Goal: Information Seeking & Learning: Compare options

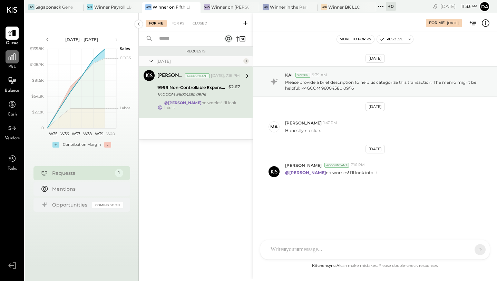
click at [13, 58] on icon at bounding box center [12, 56] width 7 height 7
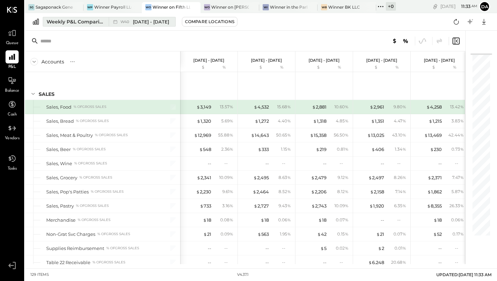
click at [142, 21] on span "[DATE] - [DATE]" at bounding box center [151, 22] width 36 height 7
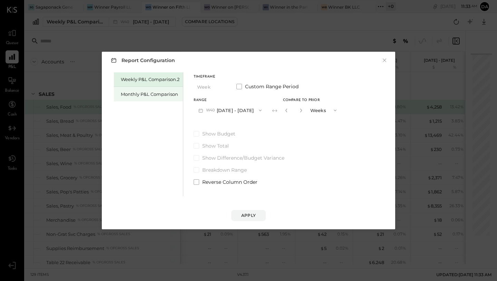
click at [169, 93] on div "Monthly P&L Comparison" at bounding box center [150, 94] width 59 height 7
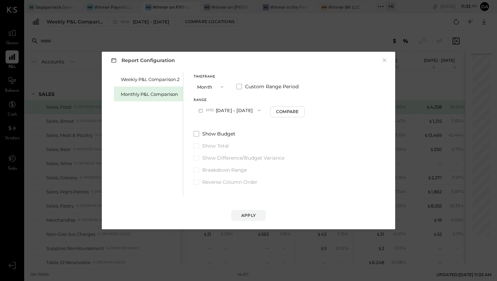
click at [208, 112] on span "M10" at bounding box center [211, 111] width 10 height 6
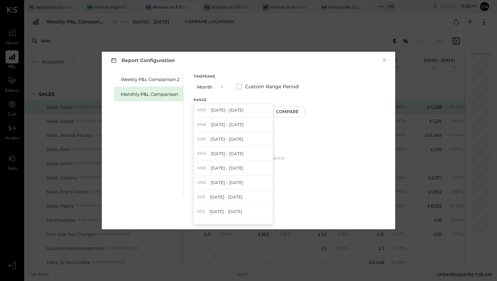
scroll to position [218, 0]
click at [239, 90] on div "Timeframe Month Custom Range Period" at bounding box center [248, 84] width 111 height 18
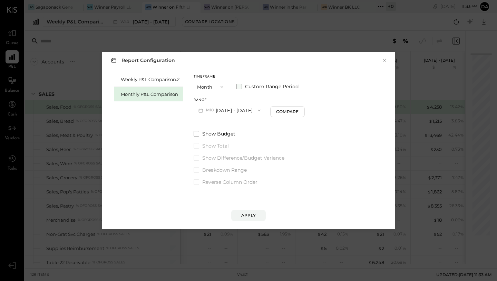
click at [239, 87] on span at bounding box center [239, 87] width 6 height 6
click at [203, 113] on icon "button" at bounding box center [200, 110] width 7 height 7
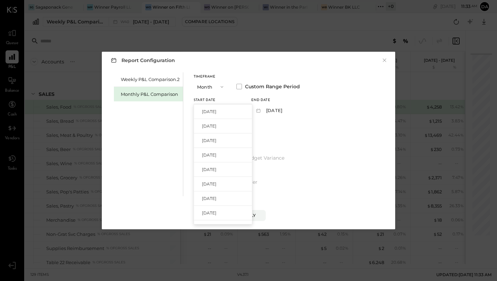
scroll to position [245, 0]
click at [213, 176] on div "[DATE]" at bounding box center [223, 170] width 58 height 14
click at [288, 108] on button "[DATE]" at bounding box center [271, 110] width 41 height 13
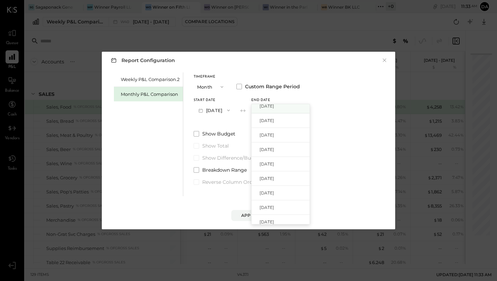
scroll to position [93, 0]
click at [274, 162] on span "[DATE]" at bounding box center [266, 163] width 14 height 6
click at [245, 214] on div "Apply" at bounding box center [248, 215] width 14 height 6
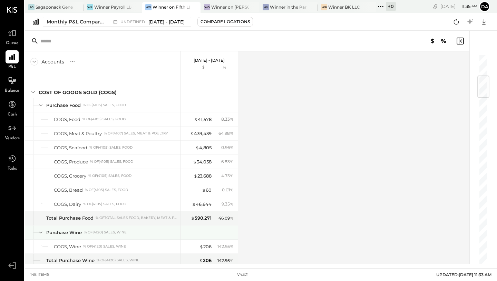
scroll to position [192, 0]
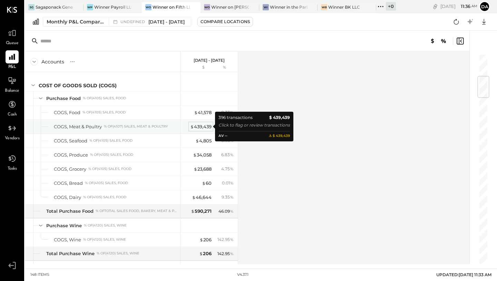
click at [201, 126] on div "$ 439,439" at bounding box center [200, 126] width 21 height 7
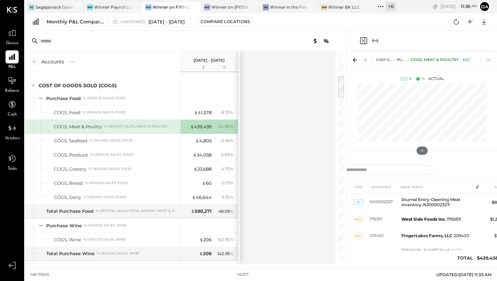
click at [375, 37] on icon "Expand panel (e)" at bounding box center [375, 41] width 8 height 8
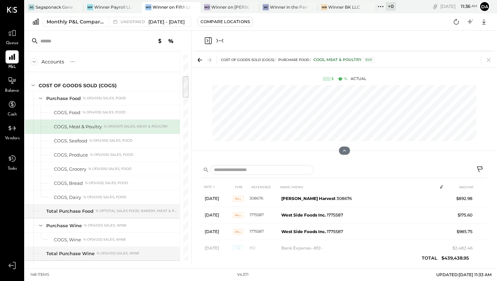
scroll to position [818, 0]
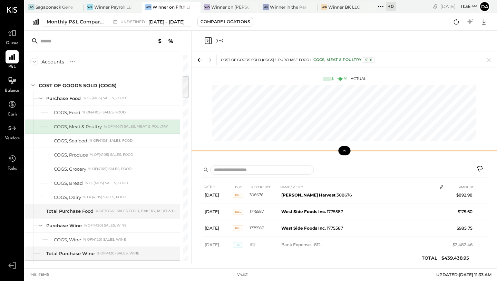
click at [346, 153] on button at bounding box center [344, 150] width 12 height 9
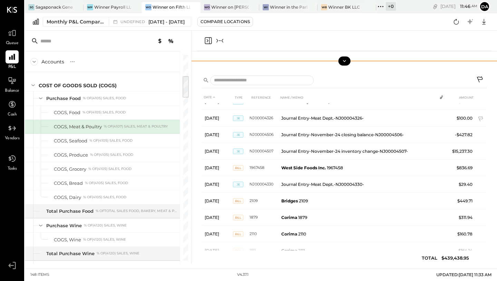
scroll to position [5757, 0]
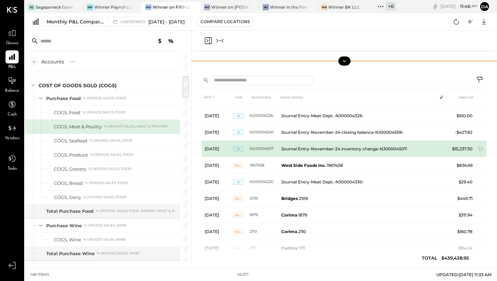
click at [292, 148] on td "Journal Entry-November-24 inventory change-NJ00004507-" at bounding box center [357, 149] width 158 height 17
click at [238, 148] on span "JE" at bounding box center [238, 149] width 10 height 6
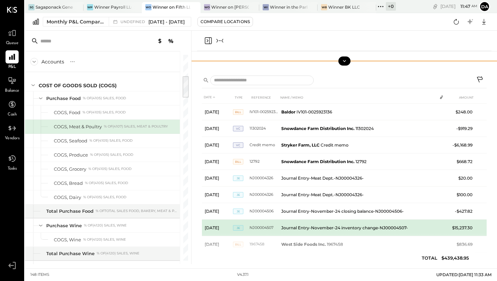
scroll to position [5584, 0]
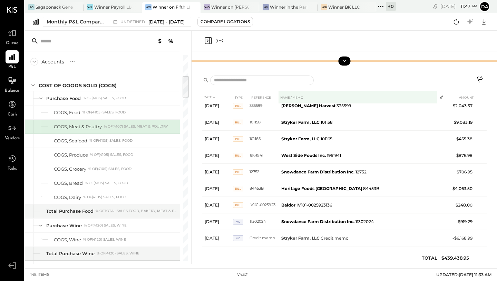
click at [292, 98] on th "NAME / MEMO" at bounding box center [357, 97] width 158 height 13
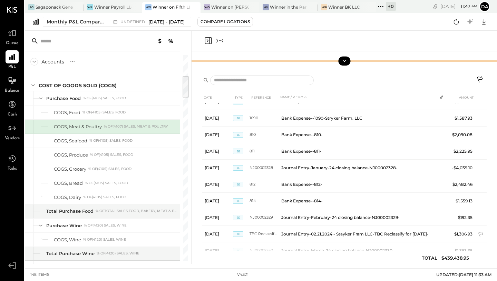
scroll to position [0, 0]
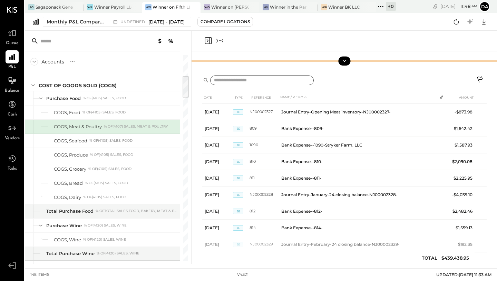
click at [244, 80] on input "text" at bounding box center [261, 81] width 103 height 10
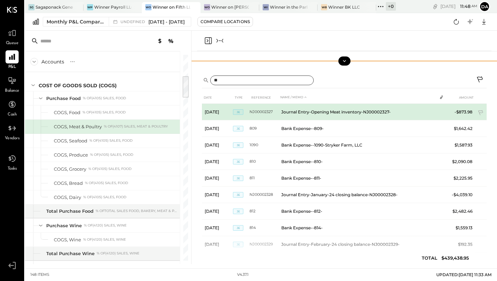
type input "**"
click at [217, 109] on td "[DATE]" at bounding box center [217, 112] width 31 height 17
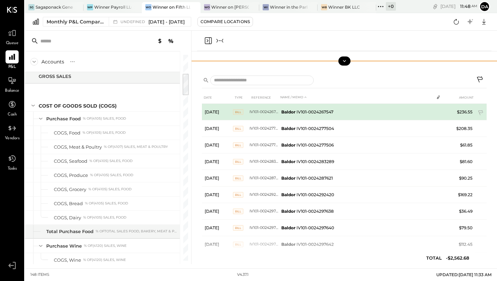
scroll to position [59, 0]
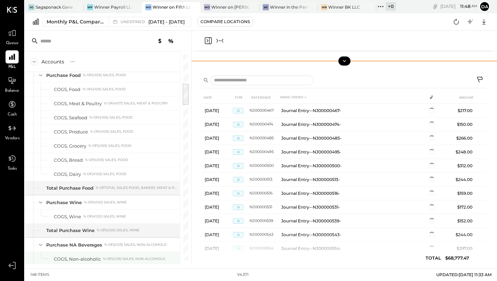
scroll to position [318, 0]
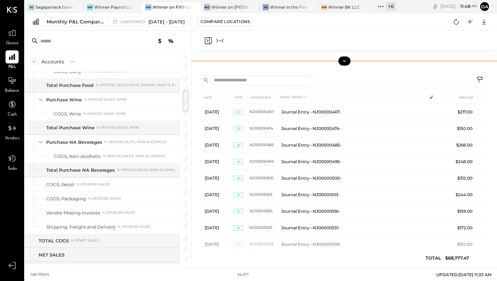
click at [205, 41] on icon "Close panel" at bounding box center [208, 41] width 8 height 8
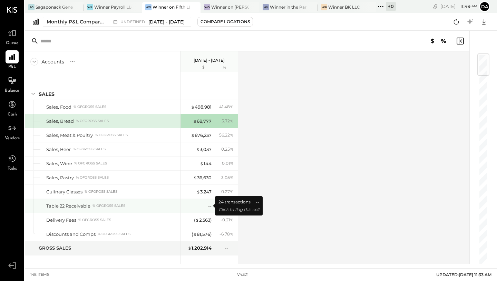
click at [207, 203] on div "--" at bounding box center [198, 206] width 28 height 7
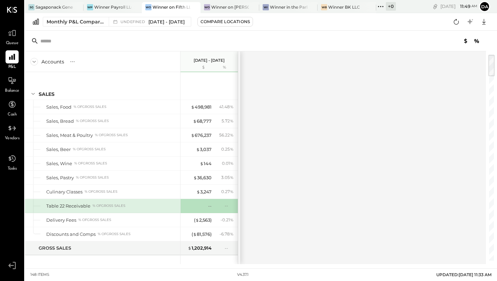
click at [96, 204] on div "% of GROSS SALES" at bounding box center [108, 205] width 33 height 5
drag, startPoint x: 491, startPoint y: 70, endPoint x: 491, endPoint y: 81, distance: 11.4
click at [491, 76] on div at bounding box center [491, 65] width 6 height 21
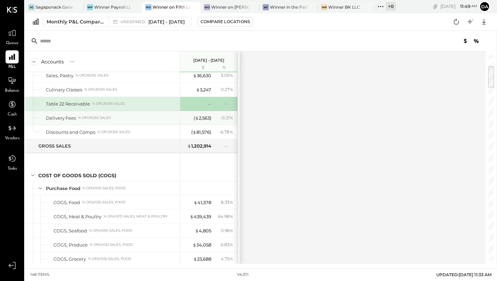
click at [119, 120] on div "Delivery Fees % of GROSS SALES" at bounding box center [111, 118] width 131 height 7
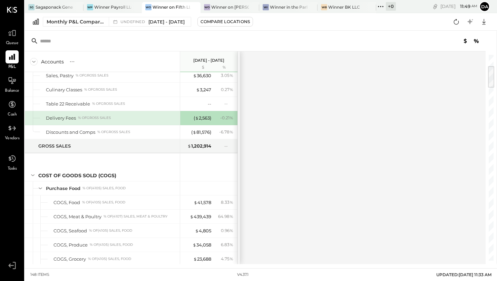
click at [69, 117] on div "Delivery Fees" at bounding box center [61, 118] width 30 height 7
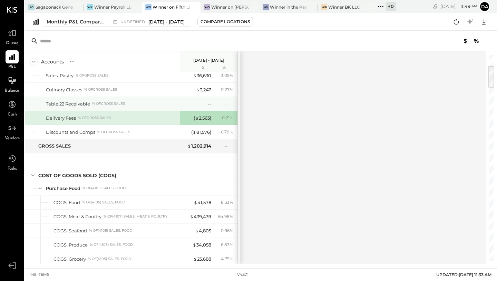
click at [78, 102] on div "Table 22 Receivable" at bounding box center [68, 104] width 44 height 7
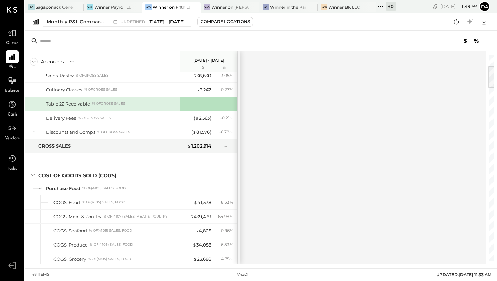
click at [78, 102] on div "Table 22 Receivable" at bounding box center [68, 104] width 44 height 7
click at [125, 103] on div "% of GROSS SALES" at bounding box center [108, 103] width 33 height 5
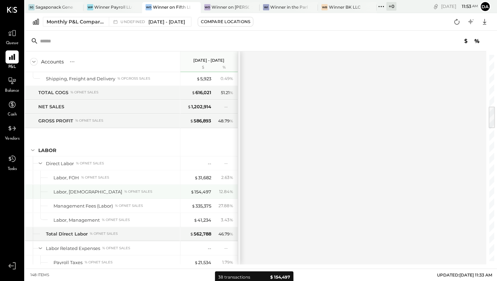
scroll to position [467, 0]
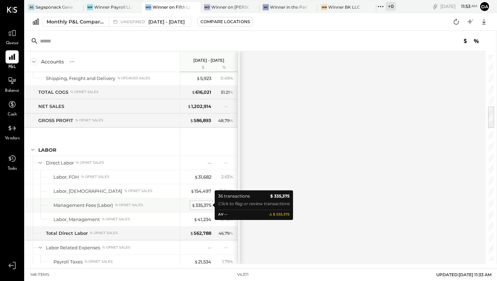
click at [197, 202] on div "$ 335,375" at bounding box center [201, 205] width 20 height 7
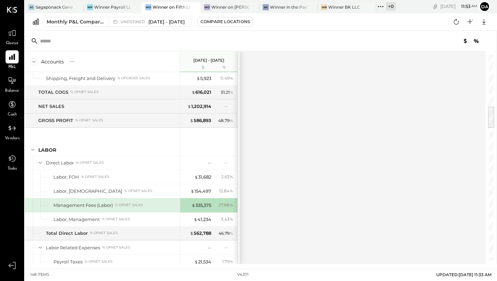
click at [137, 205] on div "% of NET SALES" at bounding box center [129, 205] width 28 height 5
click at [241, 21] on div "Compare Locations" at bounding box center [224, 22] width 49 height 6
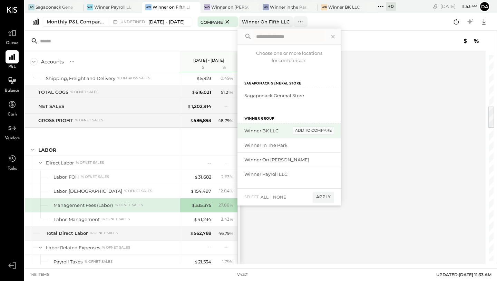
click at [313, 130] on div "add to compare" at bounding box center [312, 131] width 41 height 8
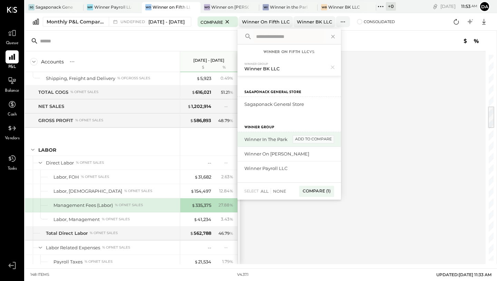
click at [312, 139] on div "add to compare" at bounding box center [312, 139] width 41 height 8
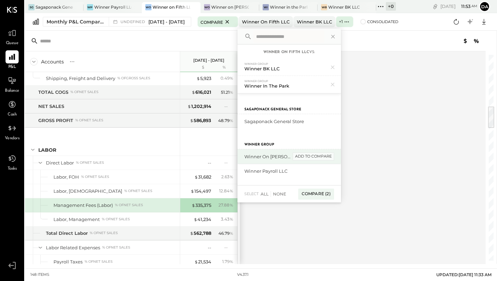
click at [311, 157] on div "add to compare" at bounding box center [312, 156] width 41 height 8
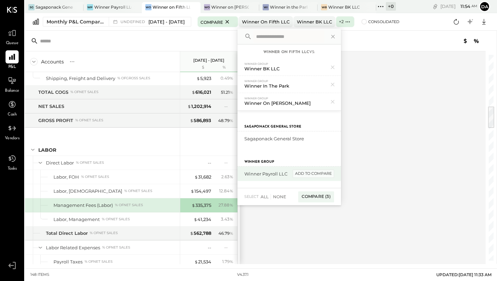
click at [313, 172] on div "add to compare" at bounding box center [312, 174] width 41 height 8
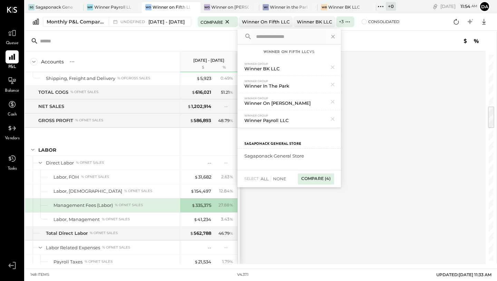
click at [317, 180] on div "Compare (4)" at bounding box center [316, 178] width 36 height 11
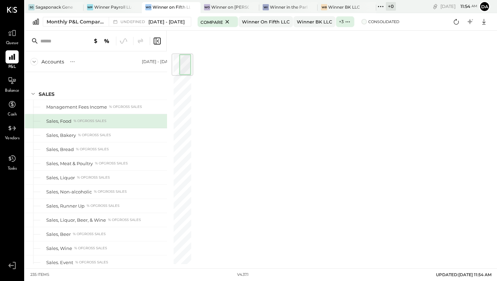
click at [371, 23] on label "Consolidated" at bounding box center [380, 21] width 38 height 5
click at [162, 41] on icon at bounding box center [161, 41] width 8 height 8
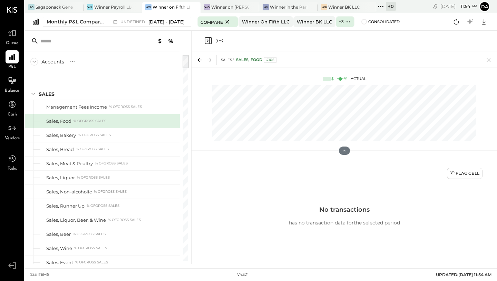
click at [206, 40] on icon "Close panel" at bounding box center [208, 41] width 8 height 8
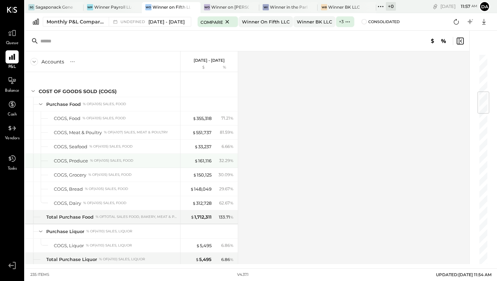
scroll to position [320, 0]
